Goal: Task Accomplishment & Management: Manage account settings

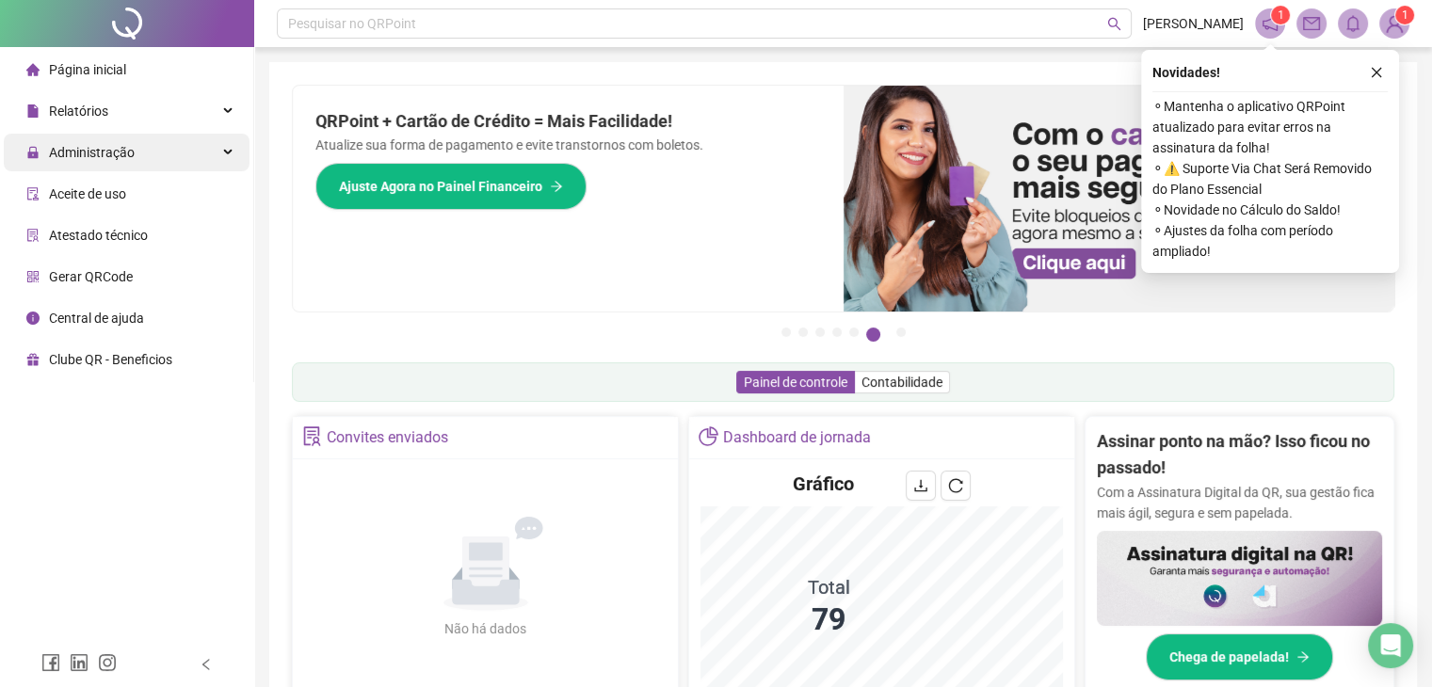
click at [81, 164] on span "Administração" at bounding box center [80, 153] width 108 height 38
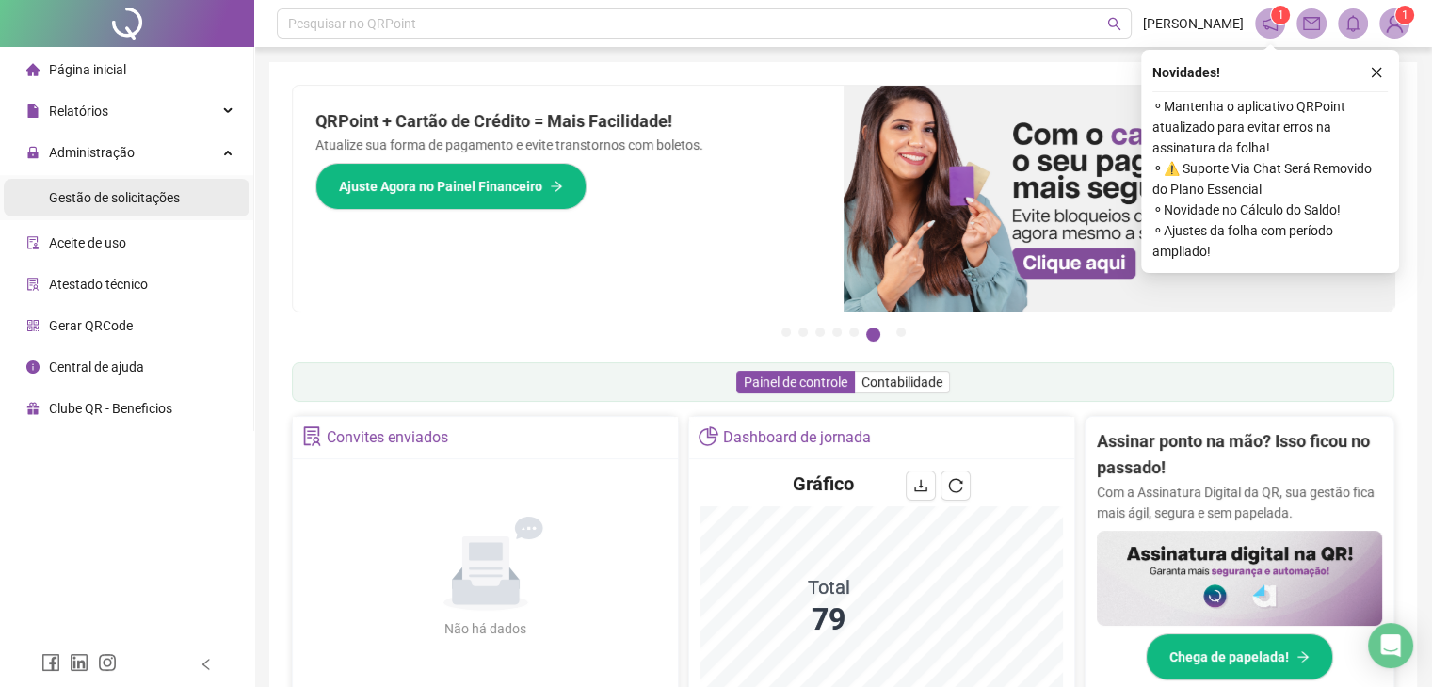
click at [109, 198] on span "Gestão de solicitações" at bounding box center [114, 197] width 131 height 15
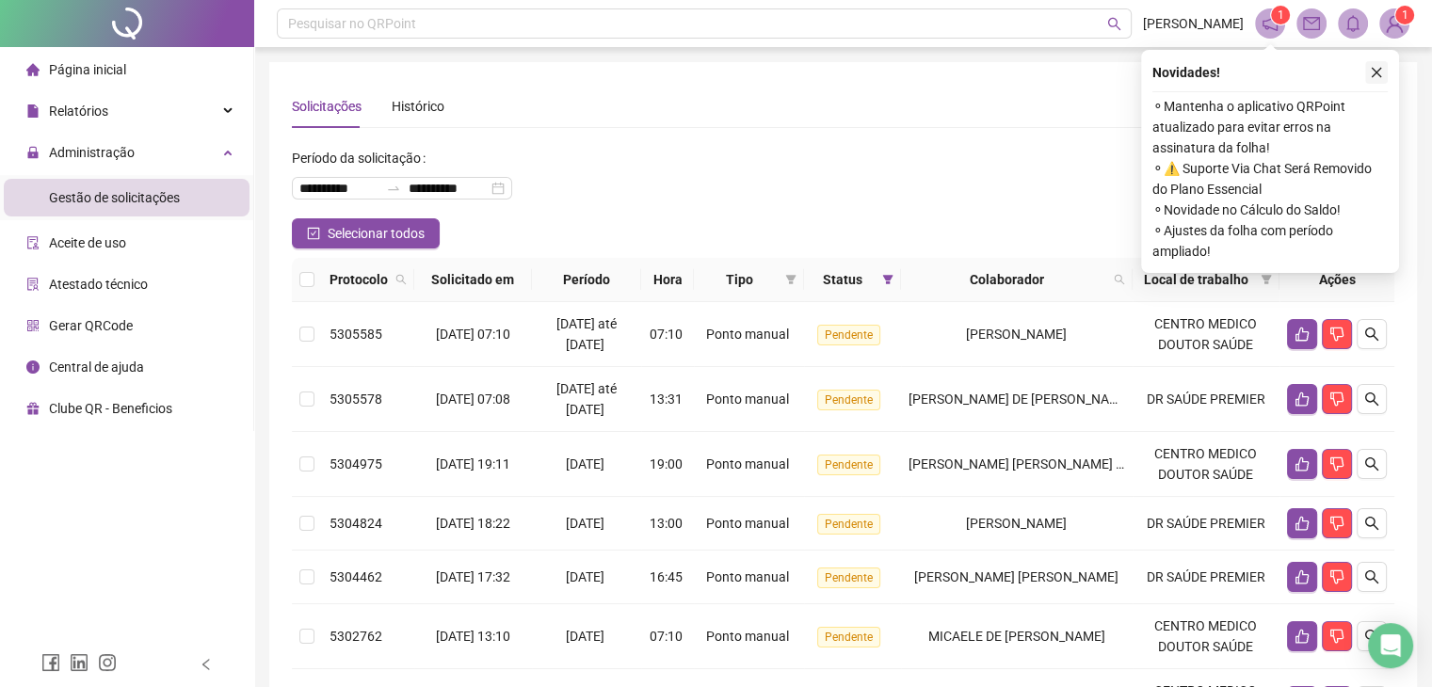
click at [1376, 69] on icon "close" at bounding box center [1376, 72] width 13 height 13
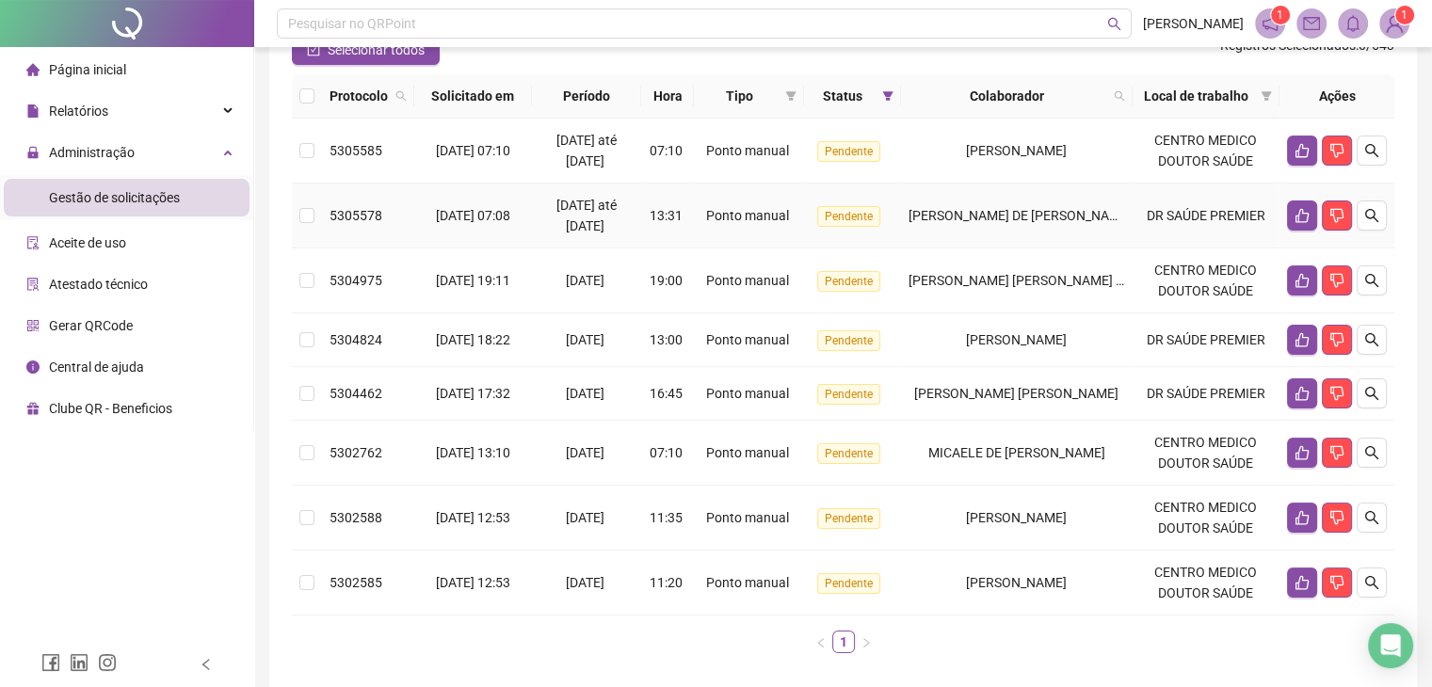
scroll to position [188, 0]
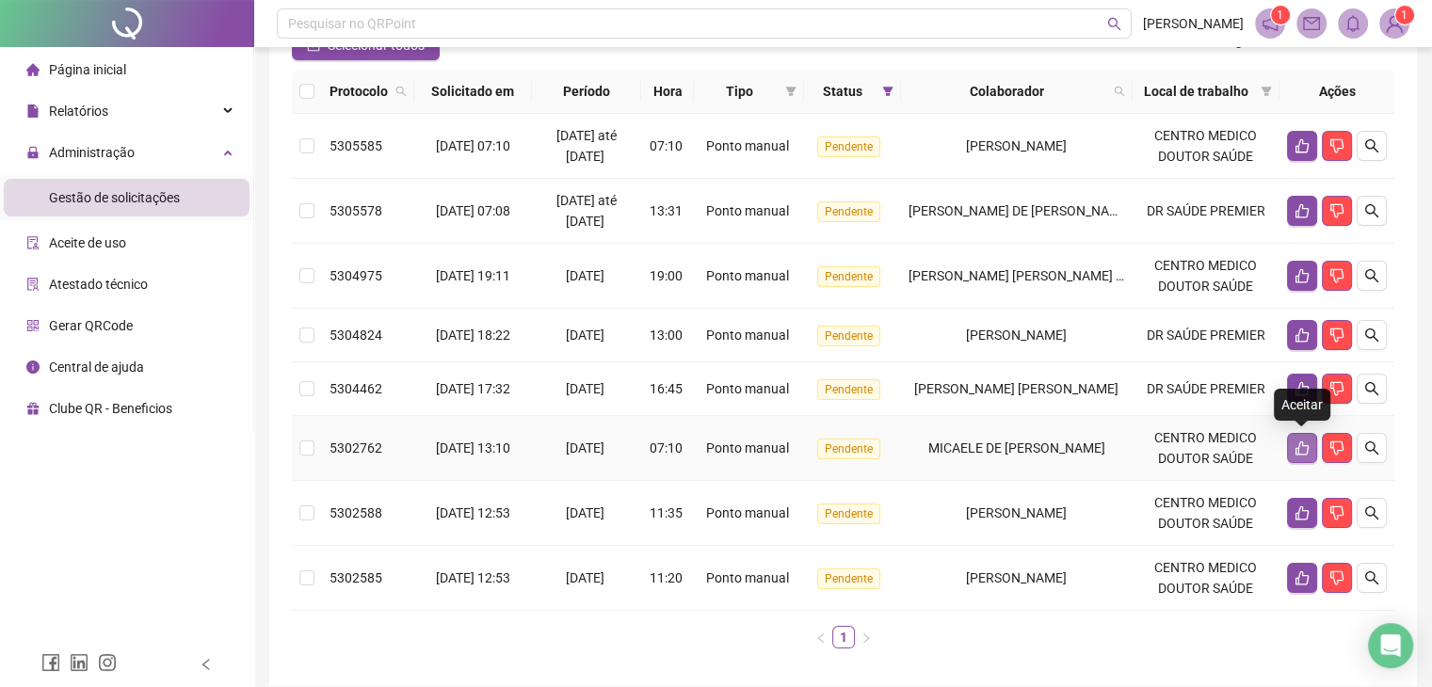
click at [1296, 442] on icon "like" at bounding box center [1302, 448] width 15 height 15
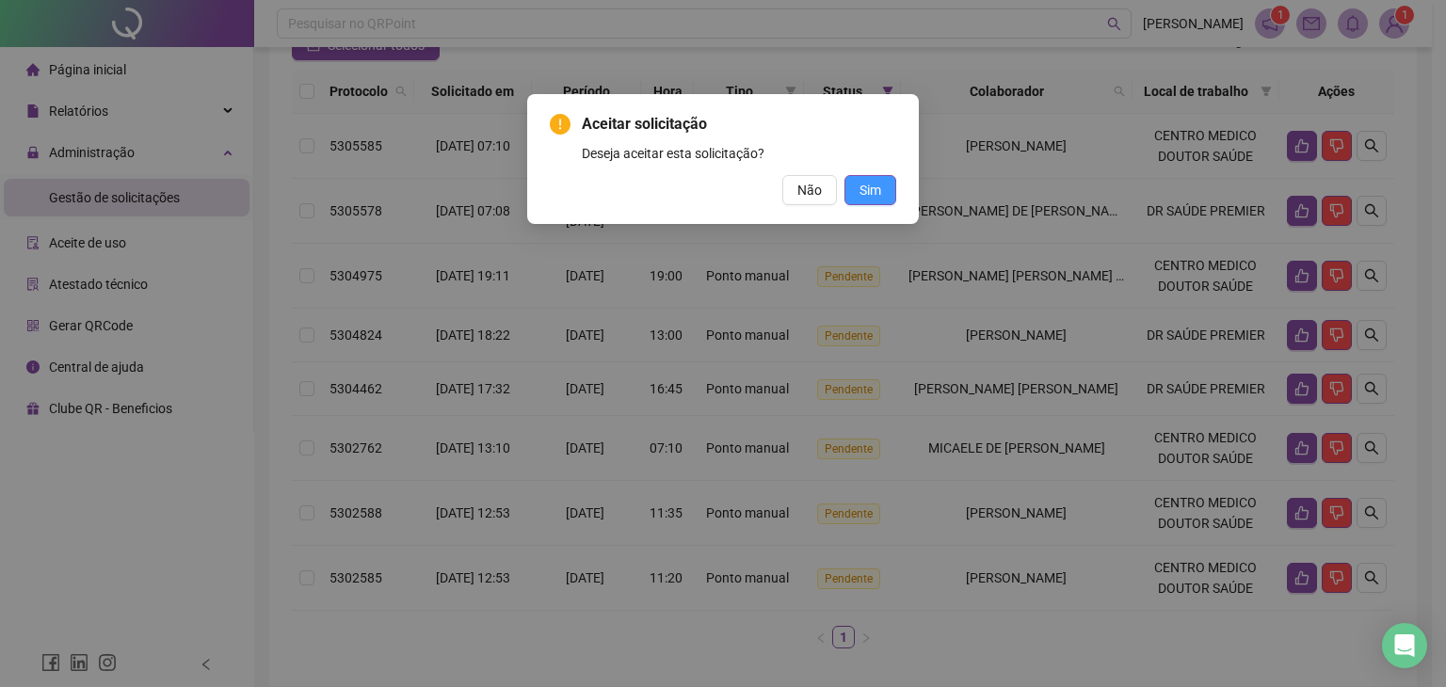
click at [881, 181] on button "Sim" at bounding box center [871, 190] width 52 height 30
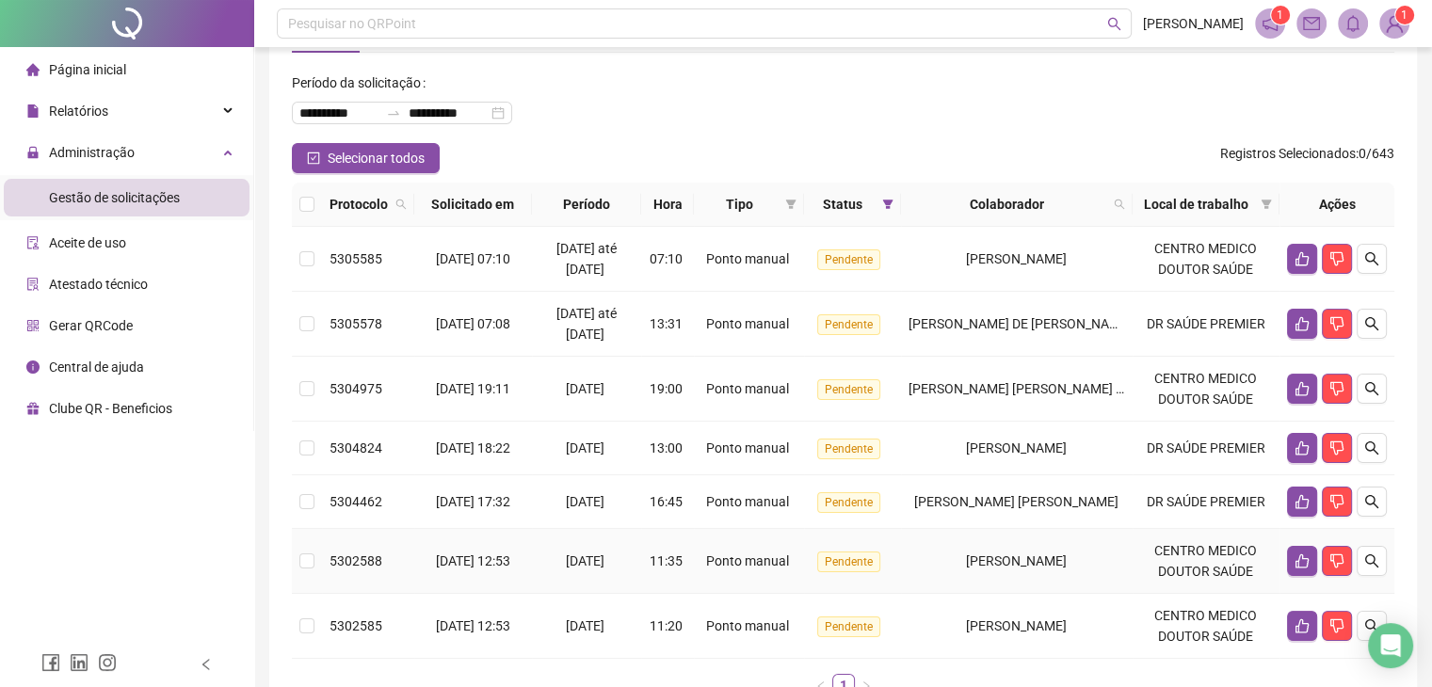
scroll to position [0, 0]
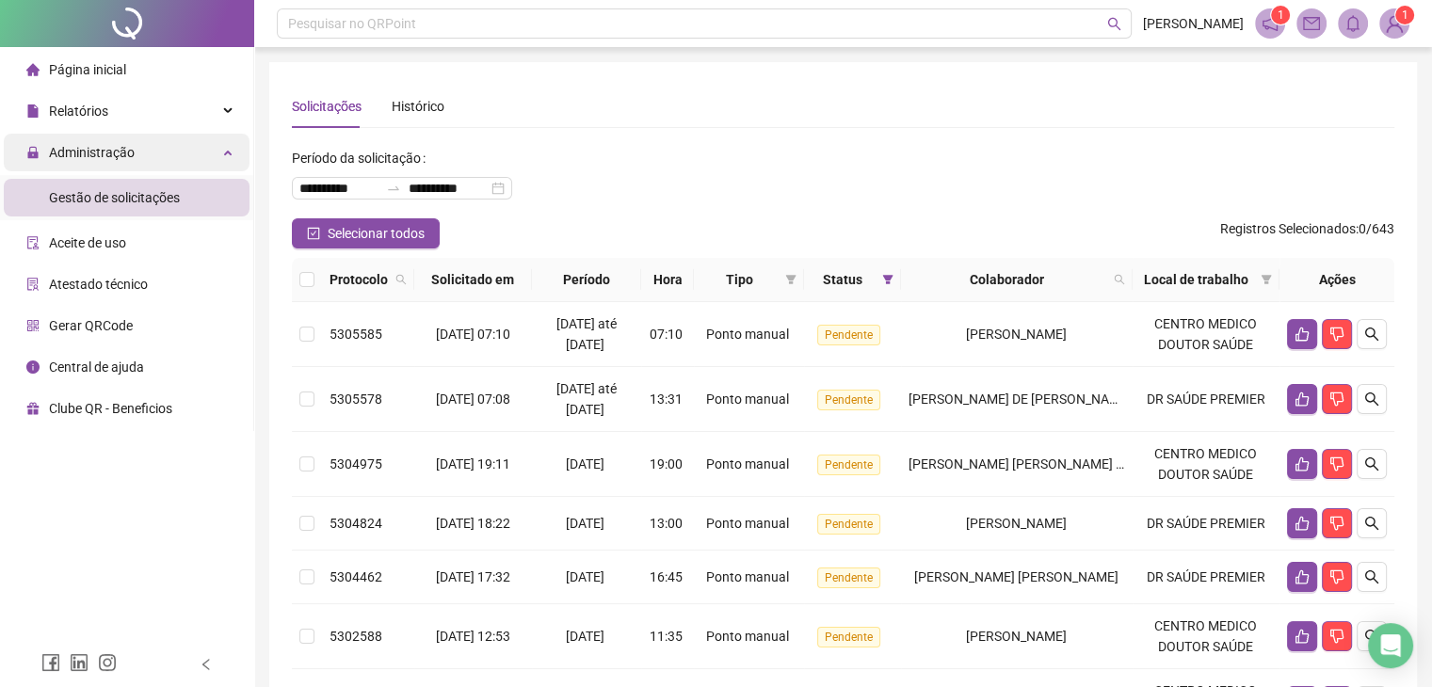
click at [117, 160] on span "Administração" at bounding box center [92, 152] width 86 height 15
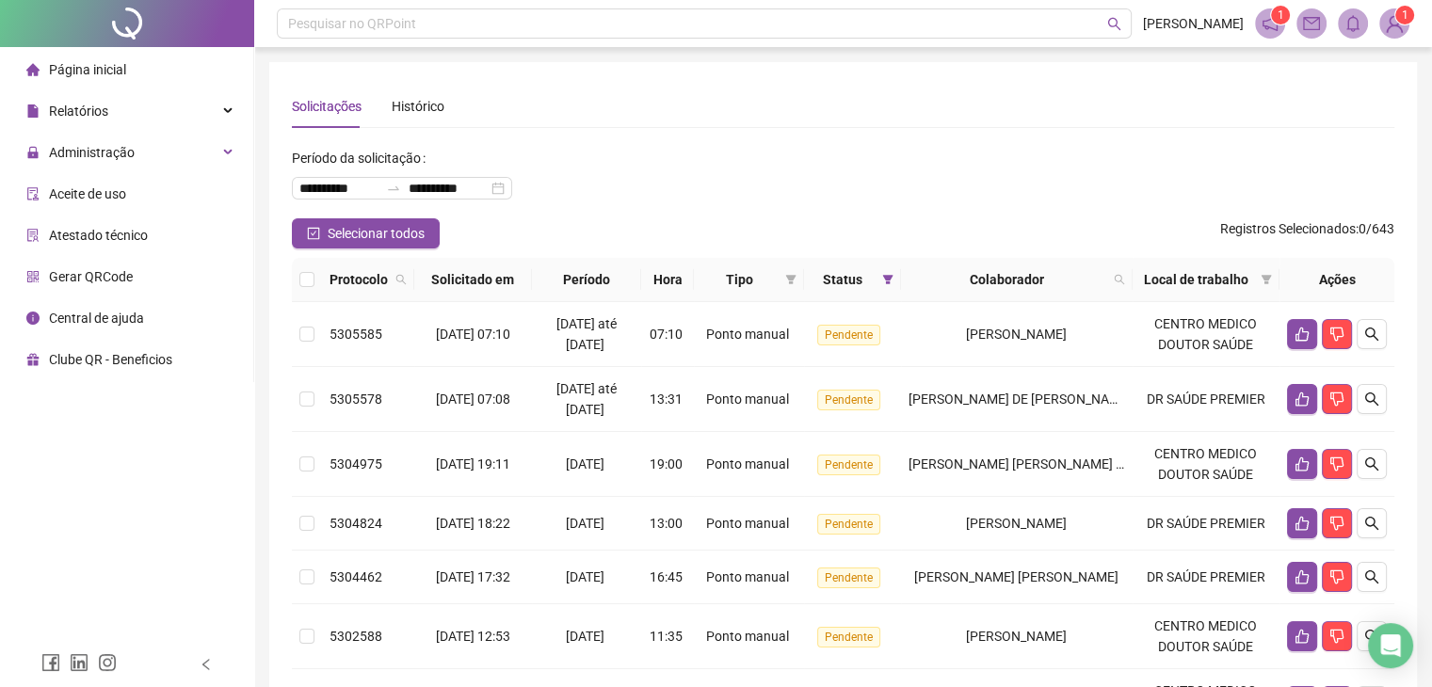
click at [128, 80] on li "Página inicial" at bounding box center [127, 70] width 246 height 38
